Goal: Transaction & Acquisition: Book appointment/travel/reservation

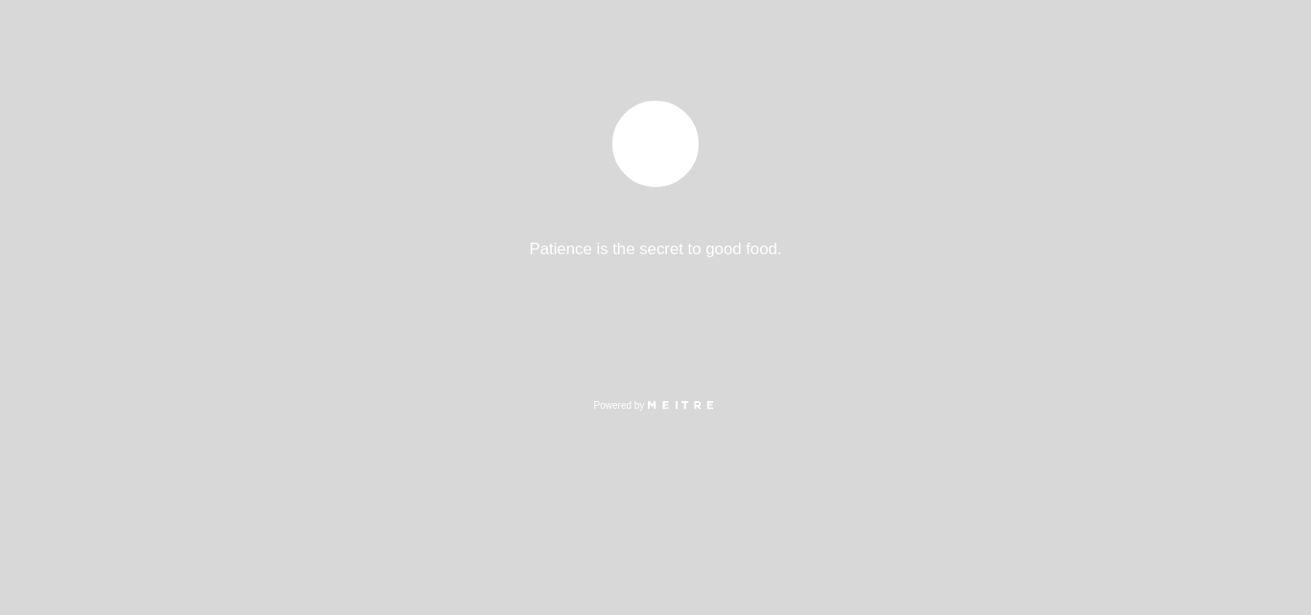
select select "es"
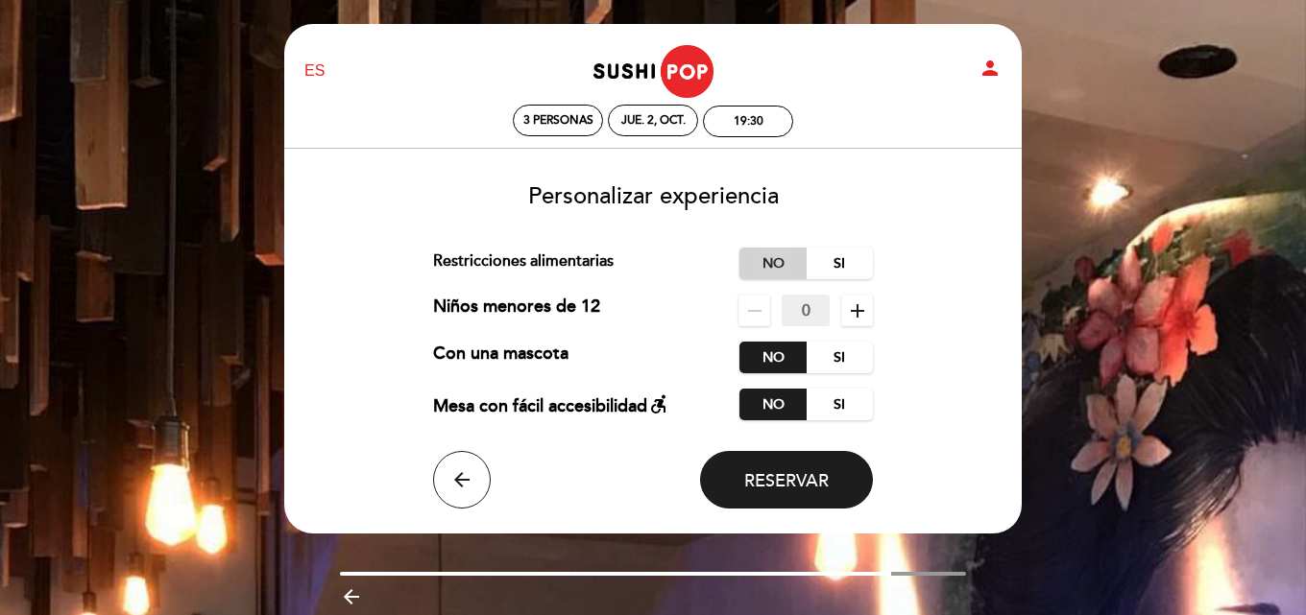
click at [772, 264] on label "No" at bounding box center [772, 264] width 67 height 32
click at [853, 312] on icon "add" at bounding box center [857, 311] width 23 height 23
click at [781, 477] on span "Reservar" at bounding box center [786, 480] width 84 height 21
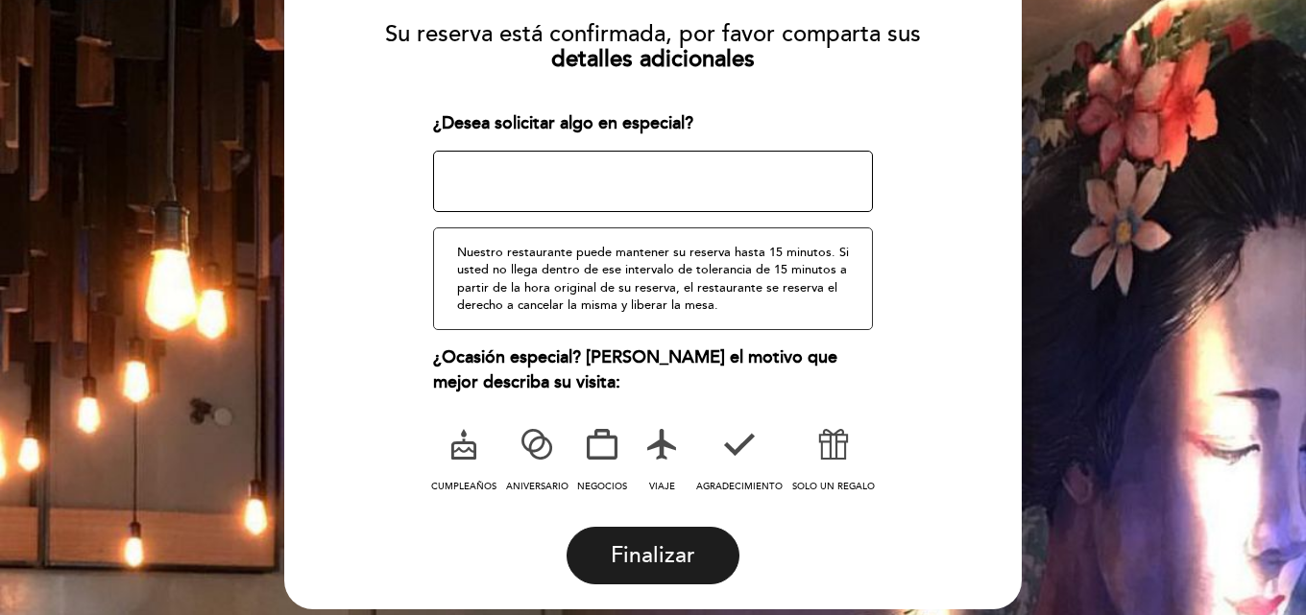
scroll to position [218, 0]
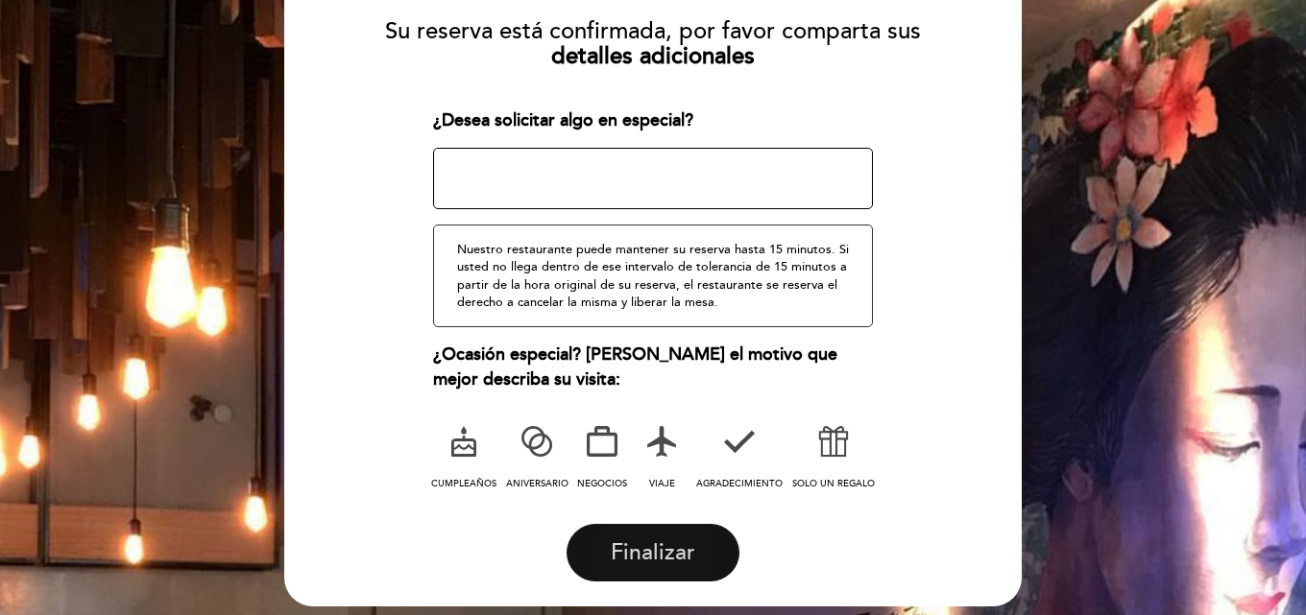
click at [679, 535] on button "Finalizar" at bounding box center [652, 553] width 173 height 58
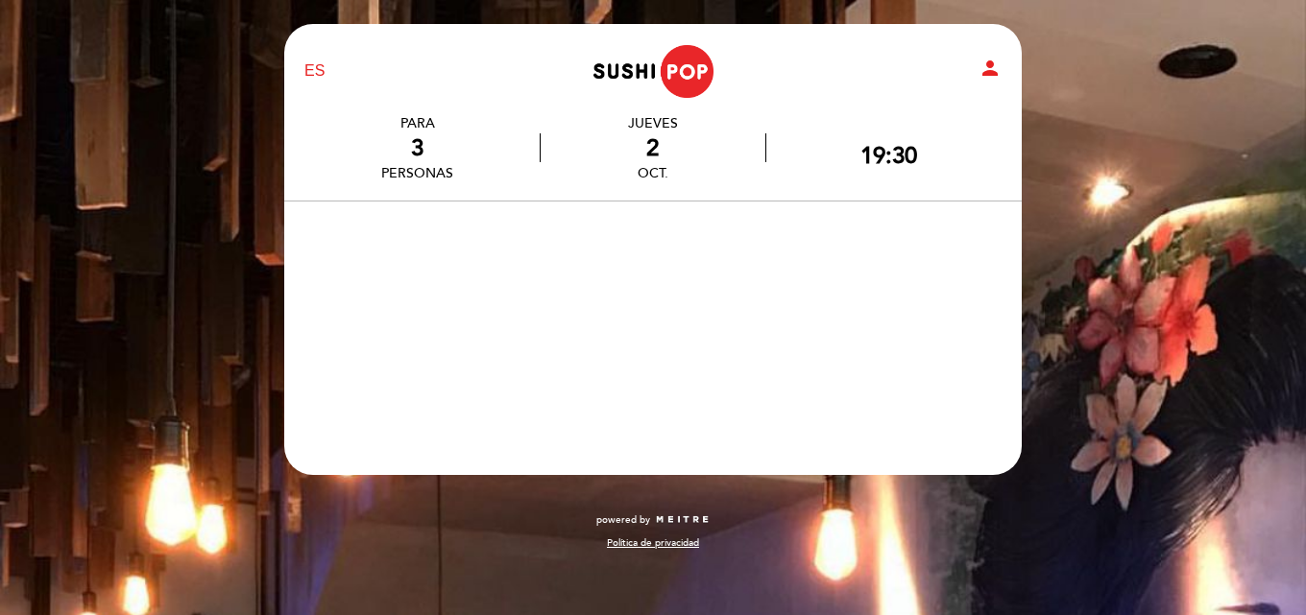
scroll to position [0, 0]
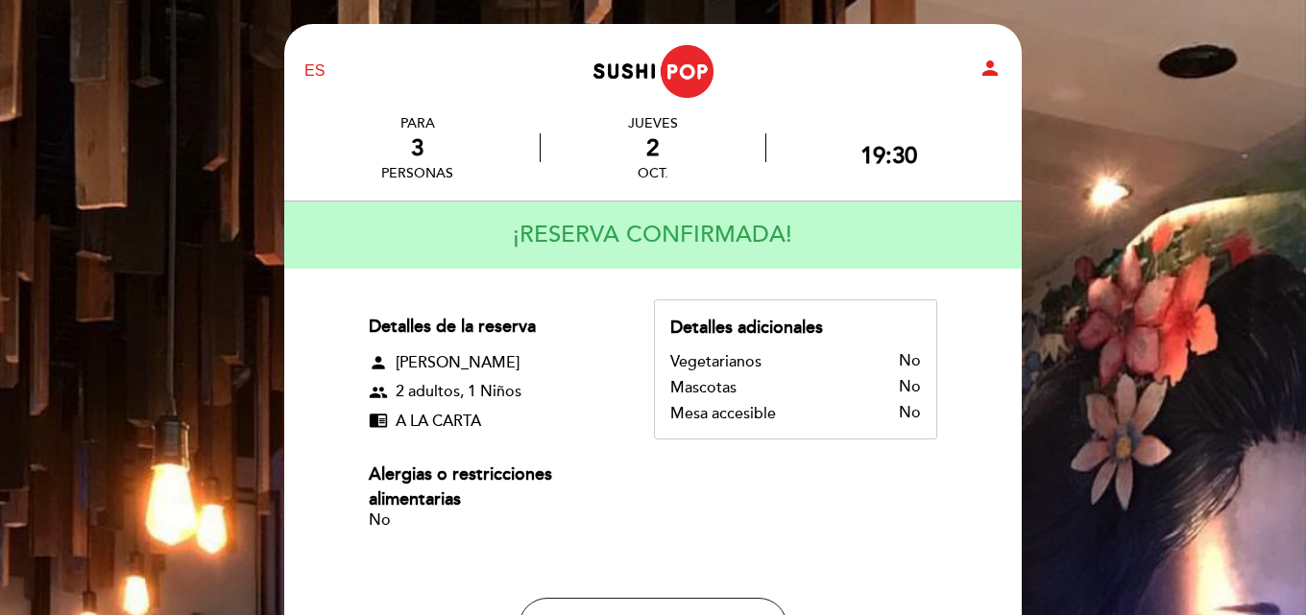
click at [975, 477] on form "Detalles de la reserva person [PERSON_NAME] group 2 adultos , 1 Niños chrome_re…" at bounding box center [653, 511] width 710 height 422
